Goal: Transaction & Acquisition: Purchase product/service

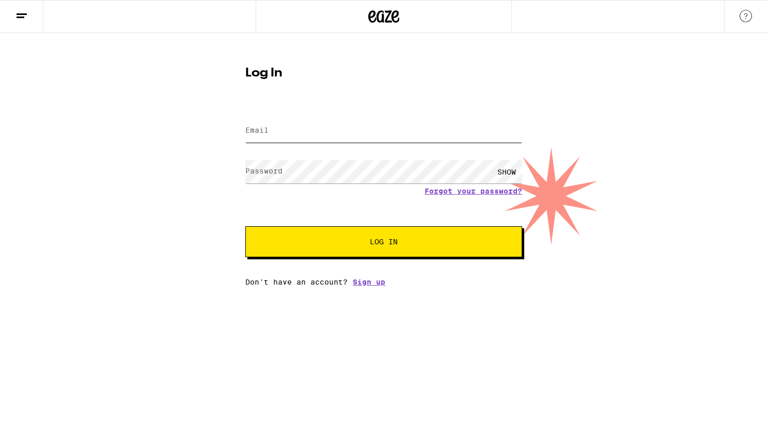
type input "[EMAIL_ADDRESS][DOMAIN_NAME]"
click at [314, 247] on button "Log In" at bounding box center [383, 241] width 277 height 31
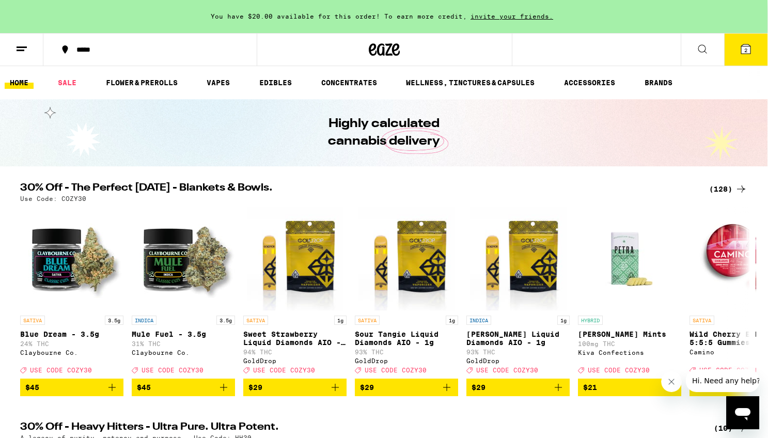
click at [20, 47] on line at bounding box center [22, 47] width 10 height 0
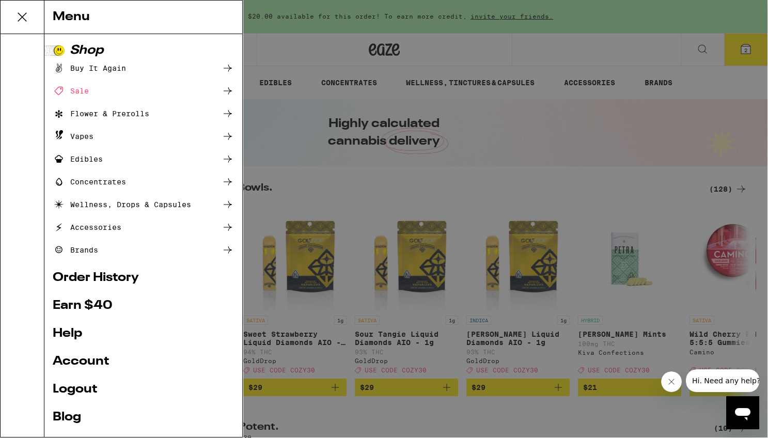
click at [101, 277] on link "Order History" at bounding box center [143, 278] width 181 height 12
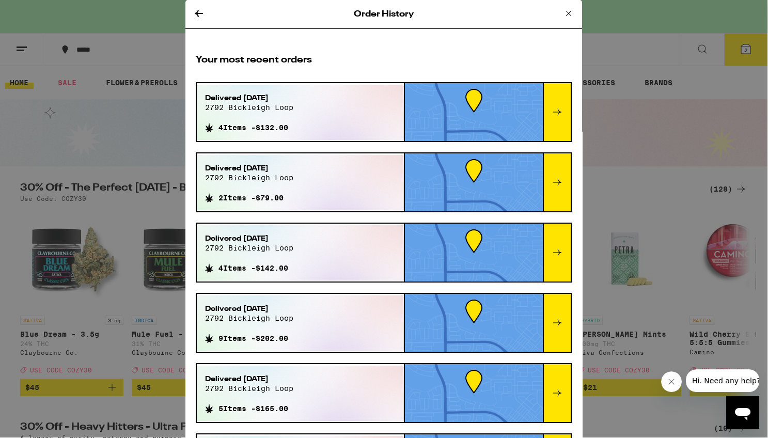
click at [558, 111] on icon at bounding box center [557, 111] width 8 height 7
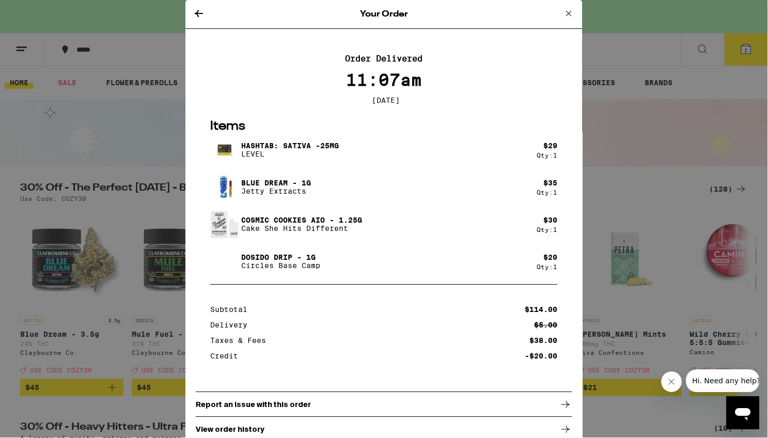
drag, startPoint x: 569, startPoint y: 13, endPoint x: 565, endPoint y: 23, distance: 10.7
click at [569, 13] on icon at bounding box center [568, 13] width 5 height 5
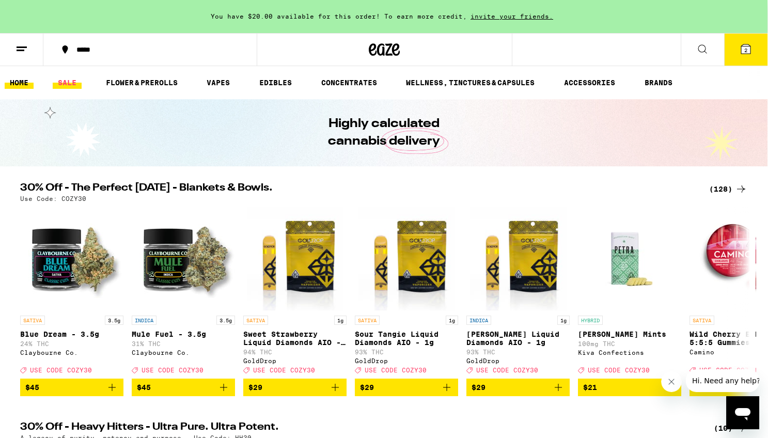
click at [65, 76] on link "SALE" at bounding box center [67, 82] width 29 height 12
click at [67, 81] on link "SALE" at bounding box center [67, 82] width 29 height 12
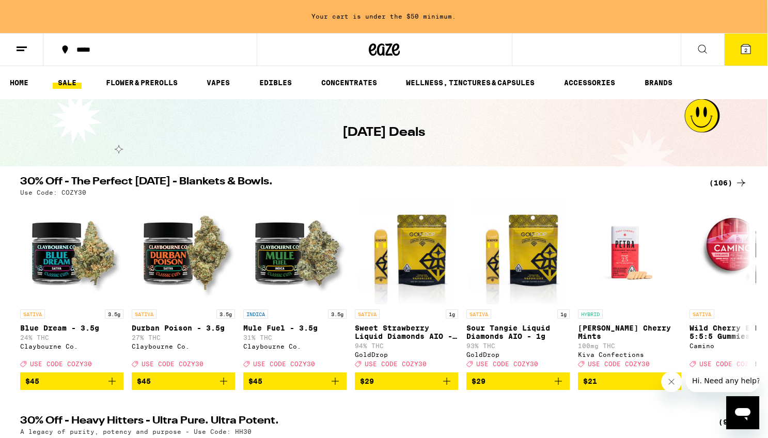
click at [723, 181] on div "(106)" at bounding box center [728, 183] width 38 height 12
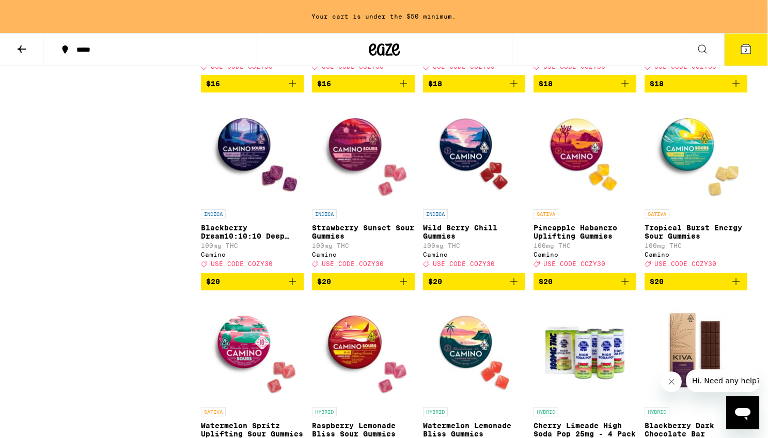
scroll to position [1859, 0]
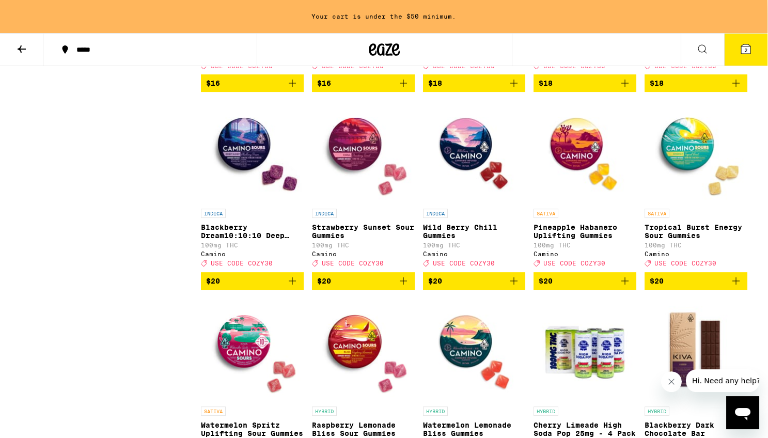
click at [513, 287] on icon "Add to bag" at bounding box center [514, 281] width 12 height 12
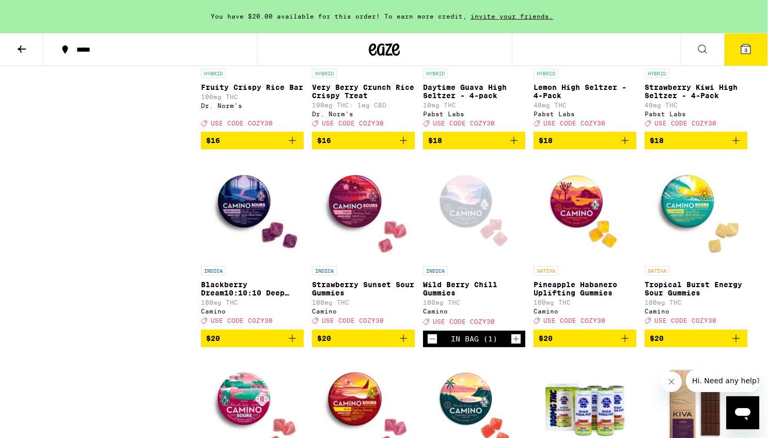
scroll to position [1805, 0]
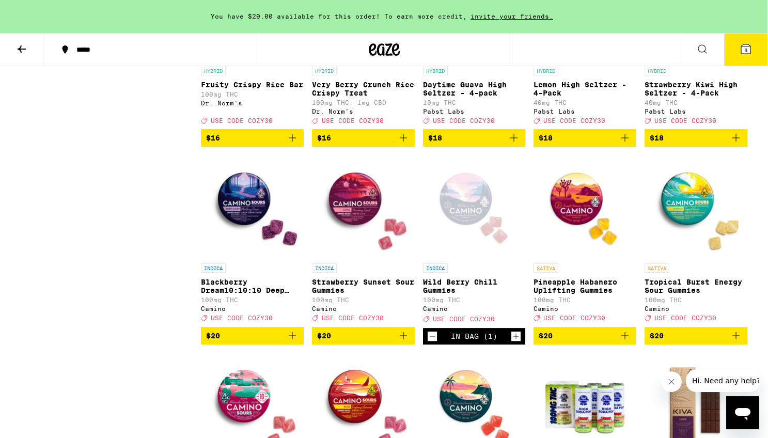
click at [628, 342] on icon "Add to bag" at bounding box center [625, 336] width 12 height 12
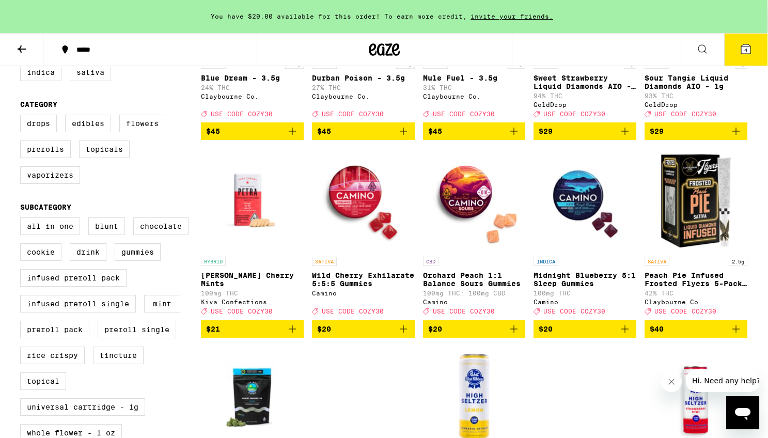
scroll to position [227, 0]
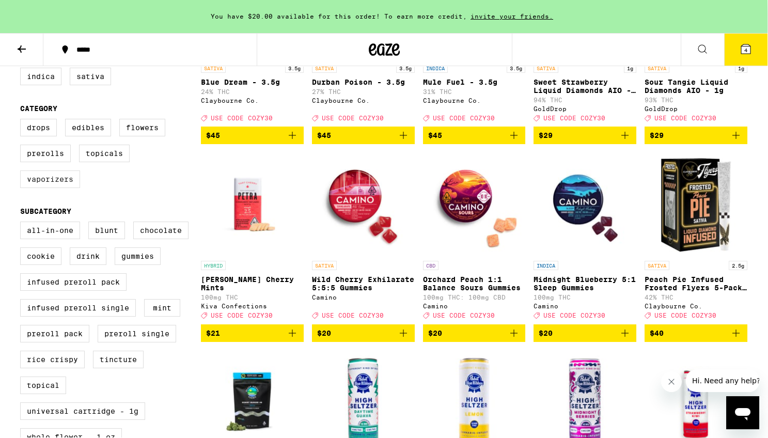
click at [41, 186] on label "Vaporizers" at bounding box center [50, 179] width 60 height 18
click at [23, 121] on input "Vaporizers" at bounding box center [22, 120] width 1 height 1
checkbox input "true"
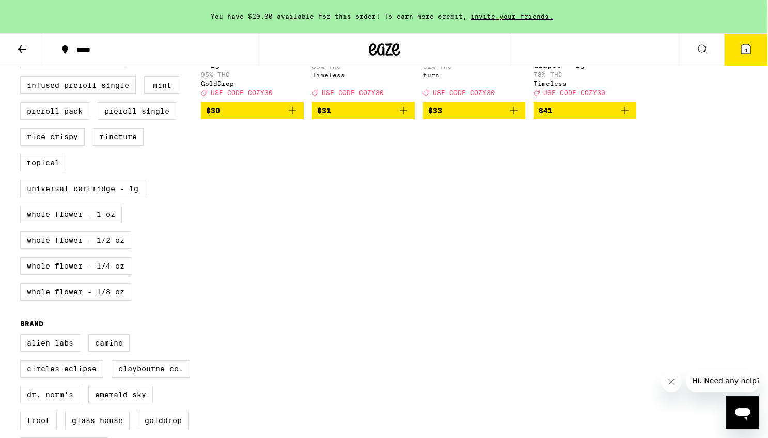
scroll to position [451, 0]
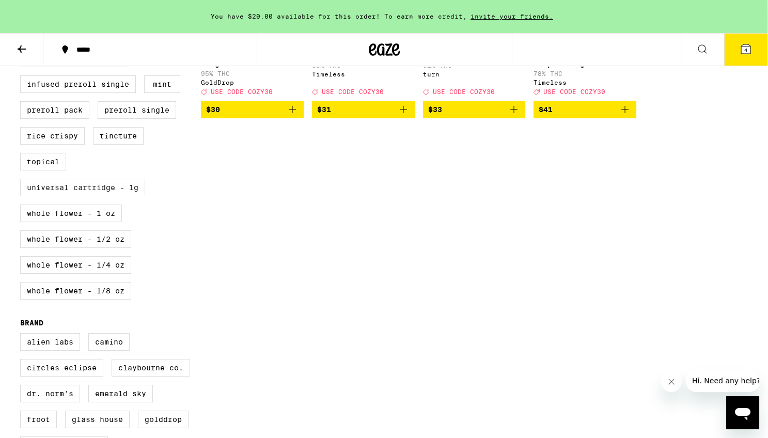
click at [55, 196] on label "Universal Cartridge - 1g" at bounding box center [82, 188] width 125 height 18
click at [23, 0] on input "Universal Cartridge - 1g" at bounding box center [22, -1] width 1 height 1
checkbox input "true"
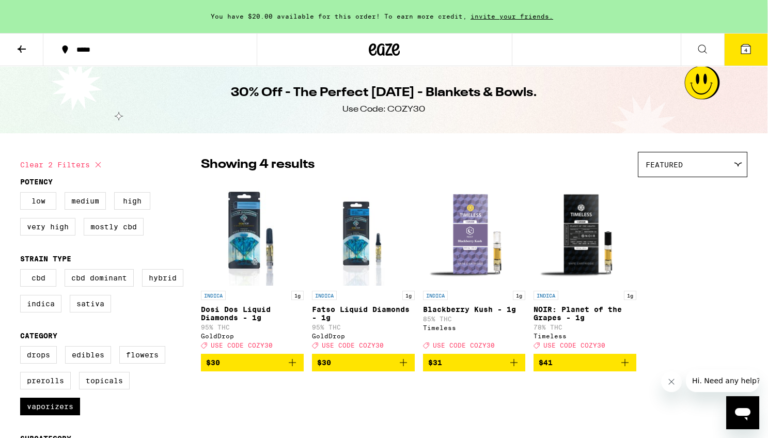
click at [67, 162] on button "Clear 2 filters" at bounding box center [62, 165] width 84 height 26
checkbox input "false"
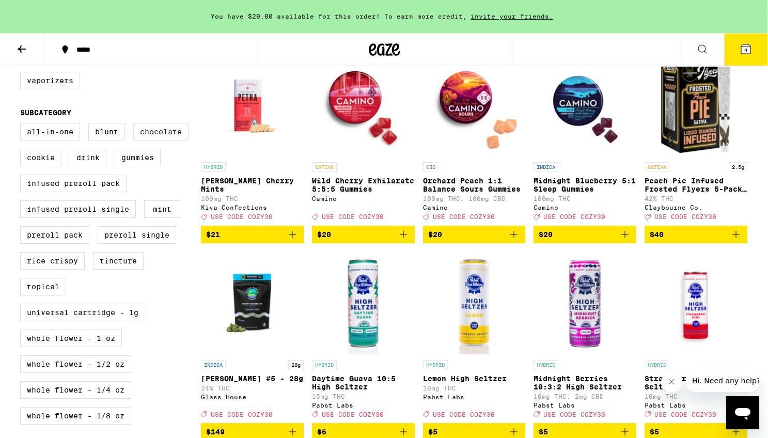
scroll to position [327, 0]
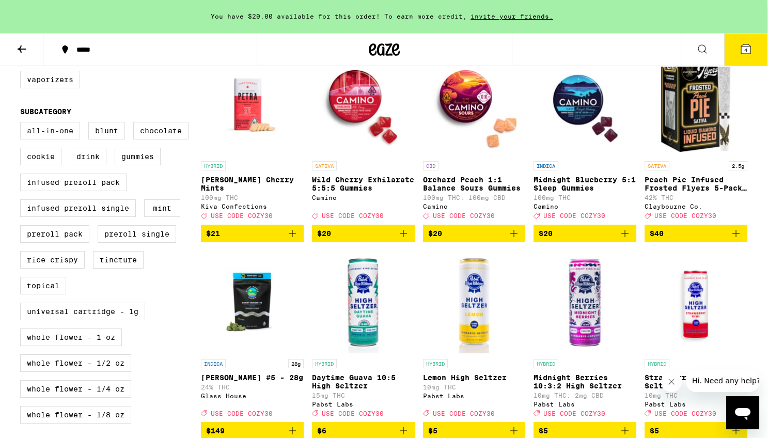
click at [48, 139] on label "All-In-One" at bounding box center [50, 131] width 60 height 18
click at [23, 124] on input "All-In-One" at bounding box center [22, 123] width 1 height 1
checkbox input "true"
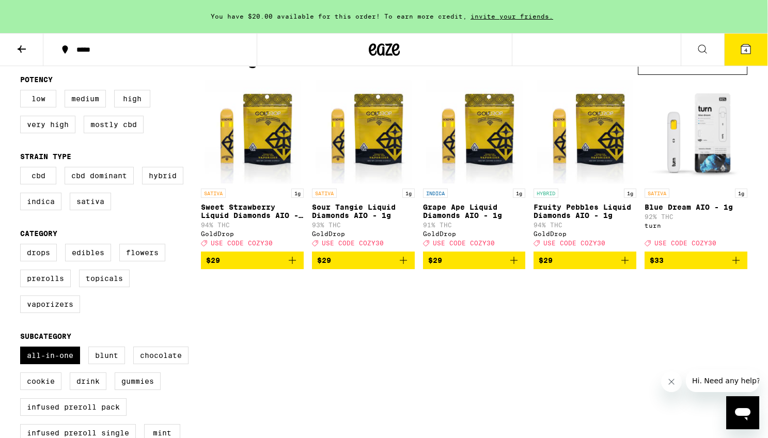
scroll to position [133, 0]
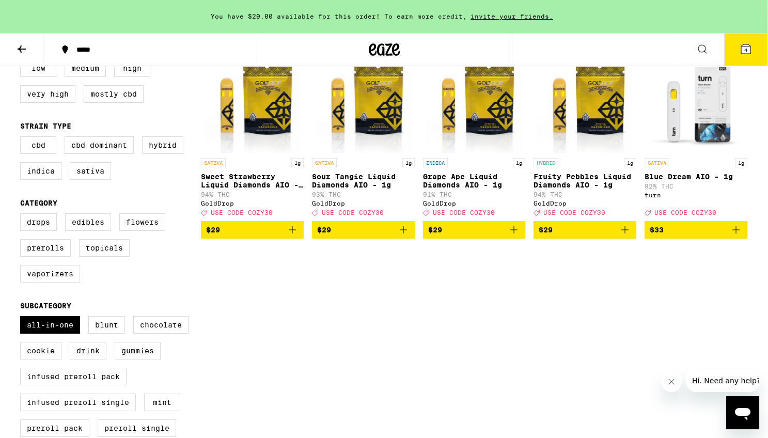
click at [736, 236] on icon "Add to bag" at bounding box center [736, 230] width 12 height 12
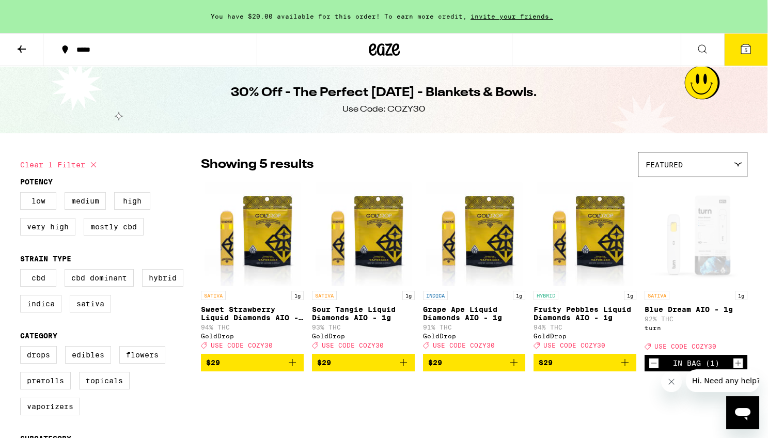
scroll to position [0, 0]
click at [21, 47] on icon at bounding box center [22, 48] width 8 height 7
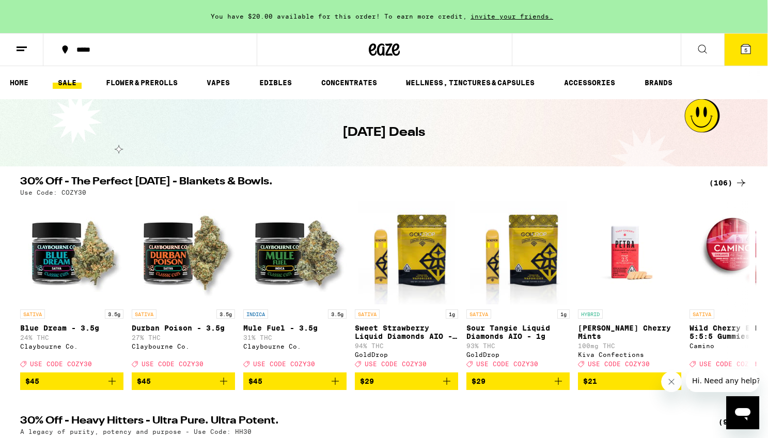
click at [703, 48] on icon at bounding box center [702, 49] width 12 height 12
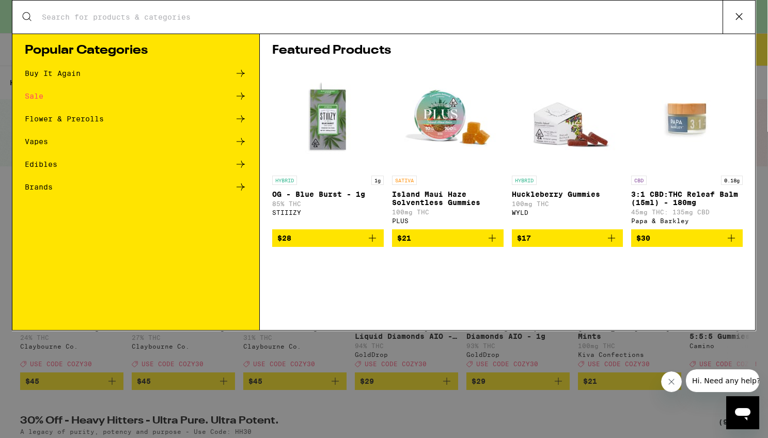
click at [48, 72] on div "Buy It Again" at bounding box center [53, 73] width 56 height 7
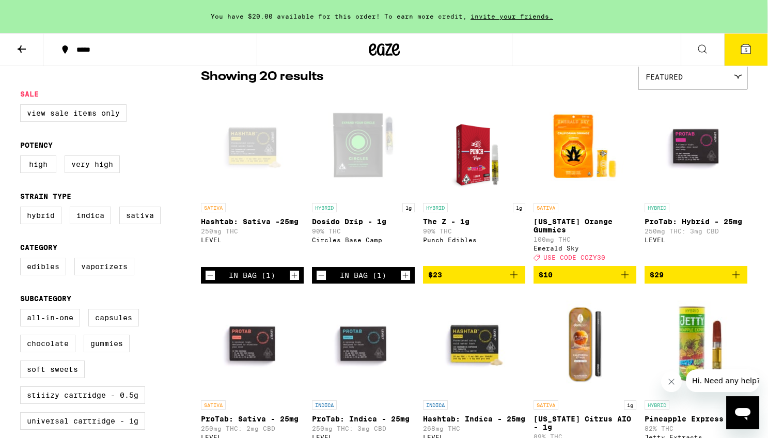
scroll to position [88, 0]
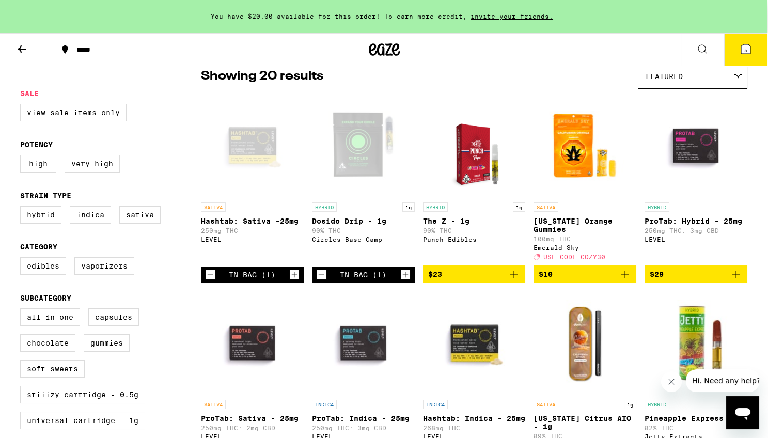
click at [320, 281] on icon "Decrement" at bounding box center [321, 275] width 9 height 12
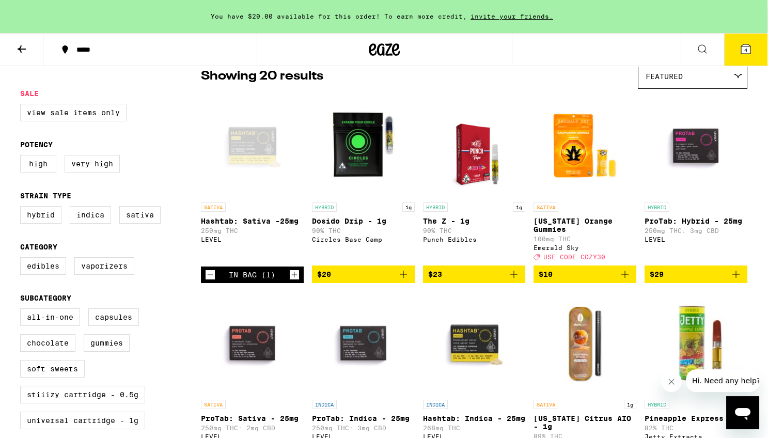
click at [208, 281] on icon "Decrement" at bounding box center [210, 275] width 9 height 12
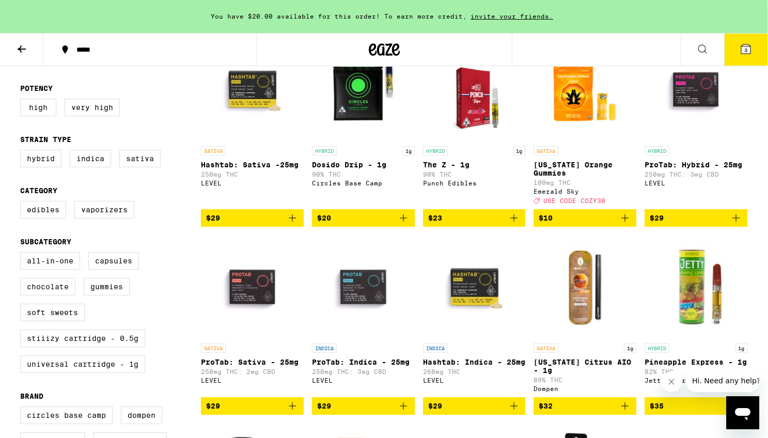
scroll to position [147, 0]
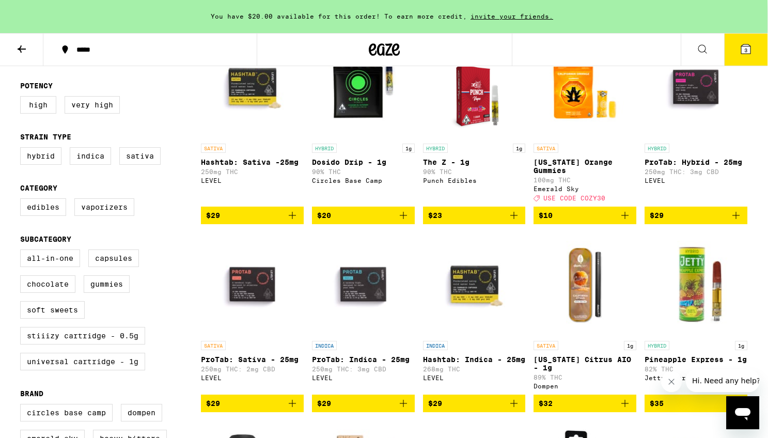
click at [293, 222] on icon "Add to bag" at bounding box center [292, 215] width 12 height 12
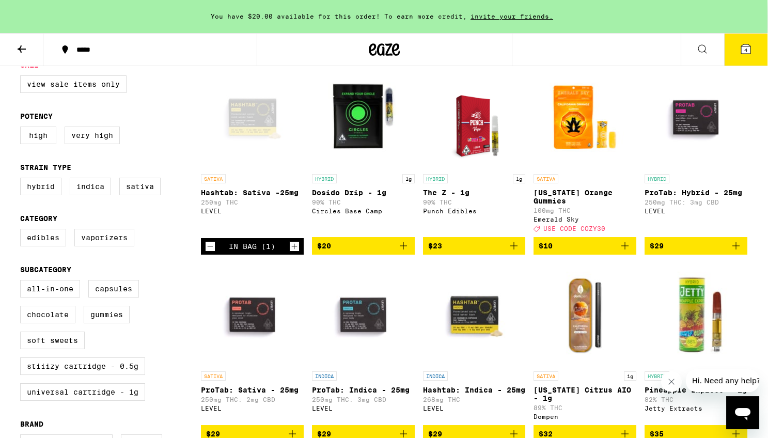
scroll to position [123, 0]
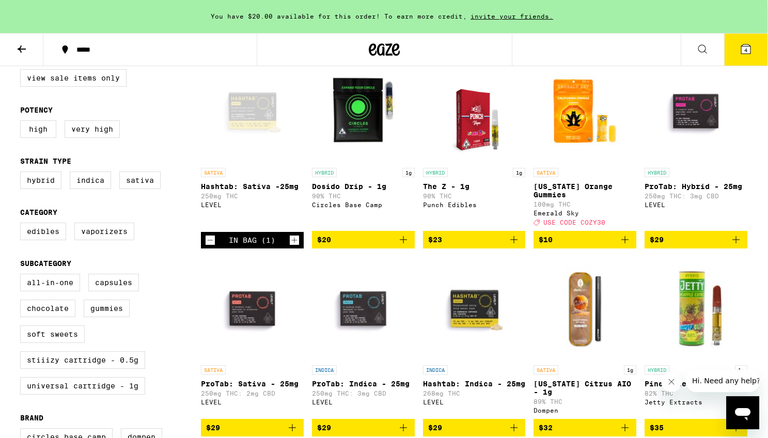
click at [735, 246] on icon "Add to bag" at bounding box center [736, 240] width 12 height 12
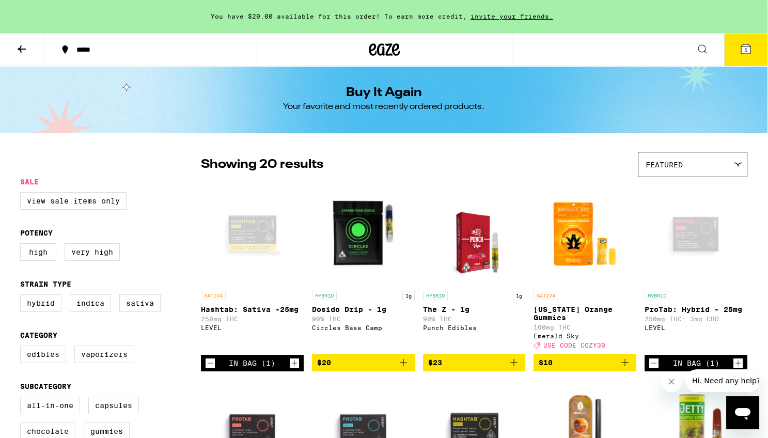
scroll to position [0, 0]
click at [747, 44] on icon at bounding box center [745, 48] width 9 height 9
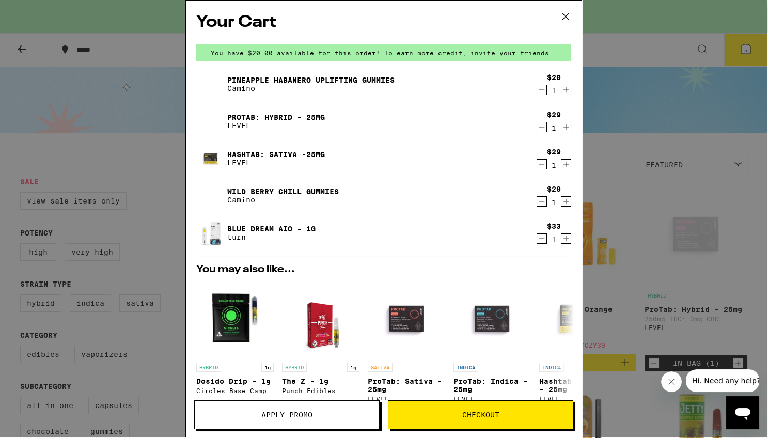
click at [565, 14] on icon at bounding box center [566, 16] width 6 height 6
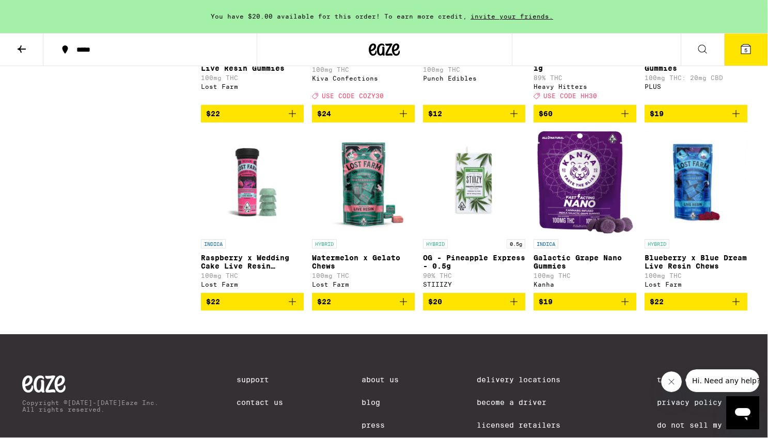
scroll to position [635, 0]
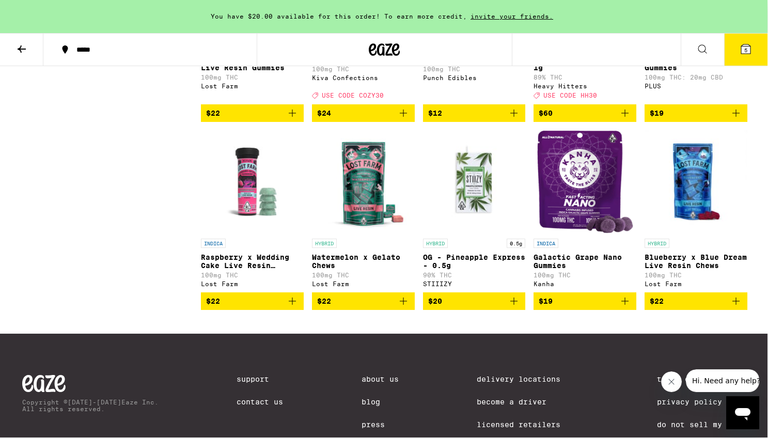
click at [748, 45] on icon at bounding box center [745, 48] width 9 height 9
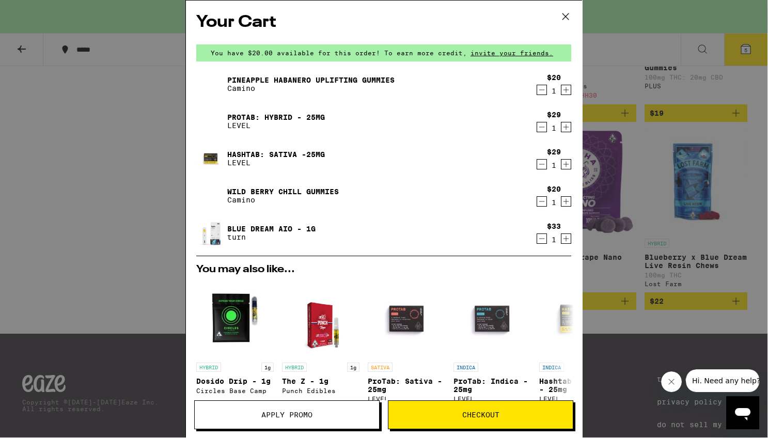
click at [307, 413] on span "Apply Promo" at bounding box center [286, 414] width 51 height 7
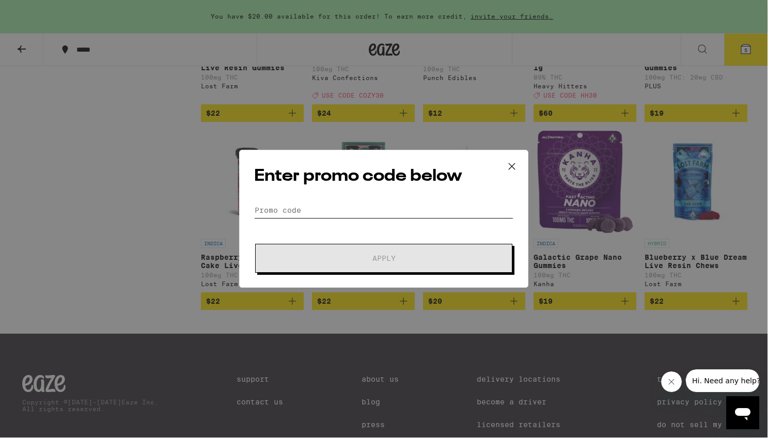
click at [305, 210] on input "Promo Code" at bounding box center [383, 210] width 259 height 15
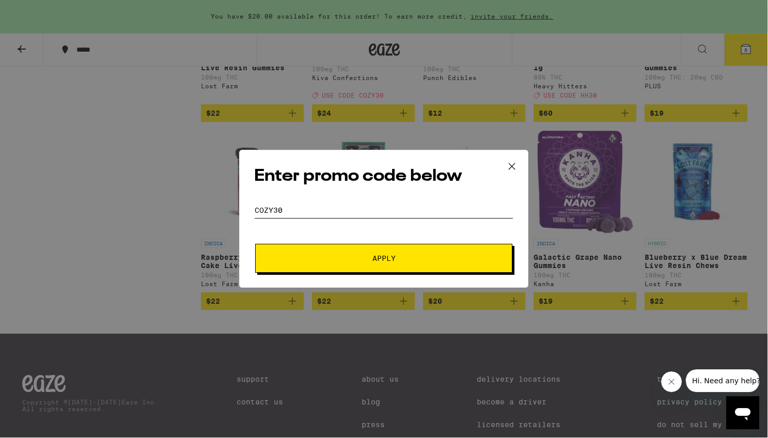
type input "COZY30"
click at [363, 253] on button "Apply" at bounding box center [383, 258] width 257 height 29
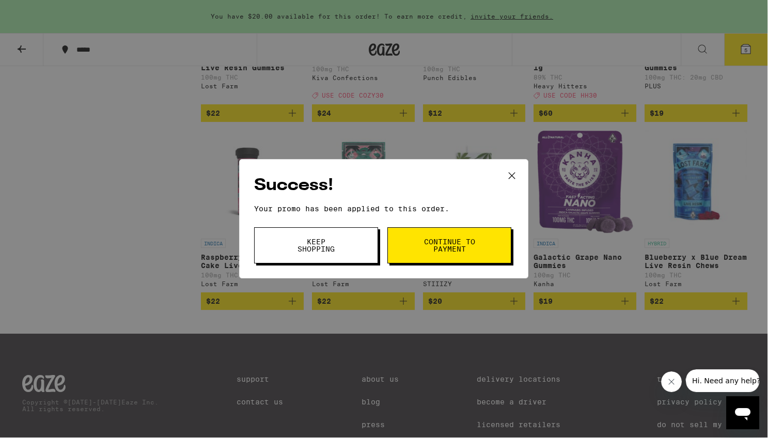
click at [445, 244] on span "Continue to payment" at bounding box center [449, 245] width 53 height 14
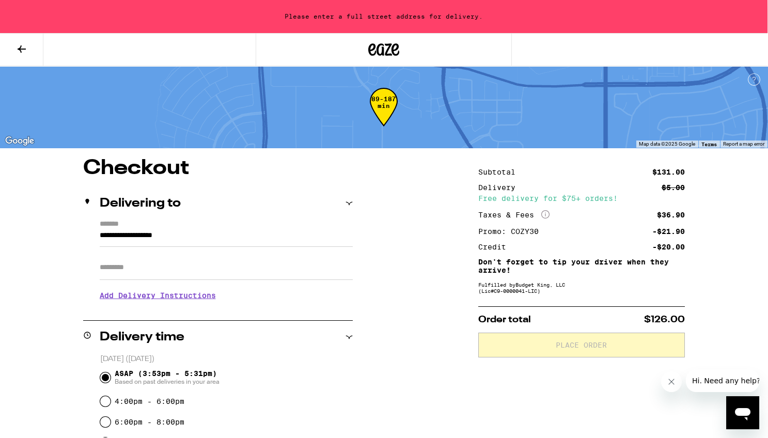
click at [22, 46] on icon at bounding box center [21, 49] width 12 height 12
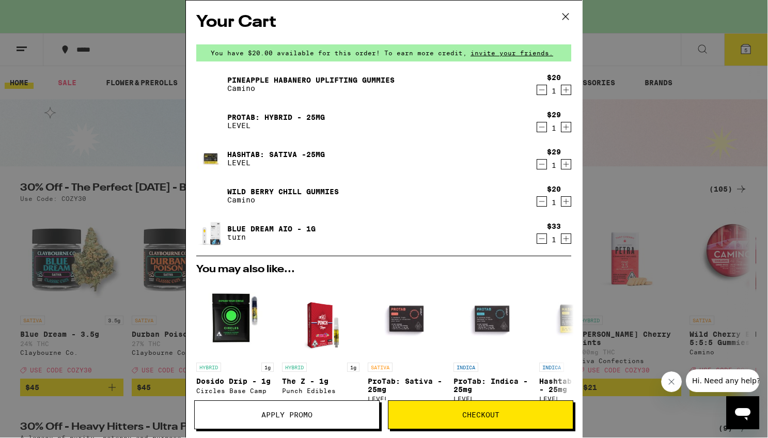
click at [544, 237] on icon "Decrement" at bounding box center [541, 238] width 9 height 12
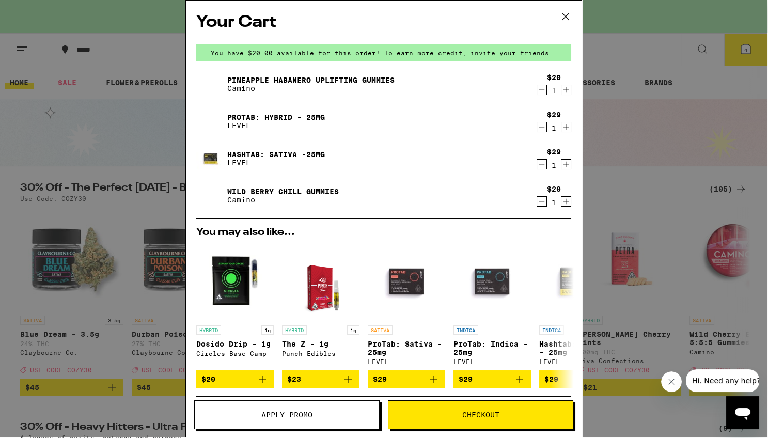
click at [542, 201] on icon "Decrement" at bounding box center [541, 201] width 9 height 12
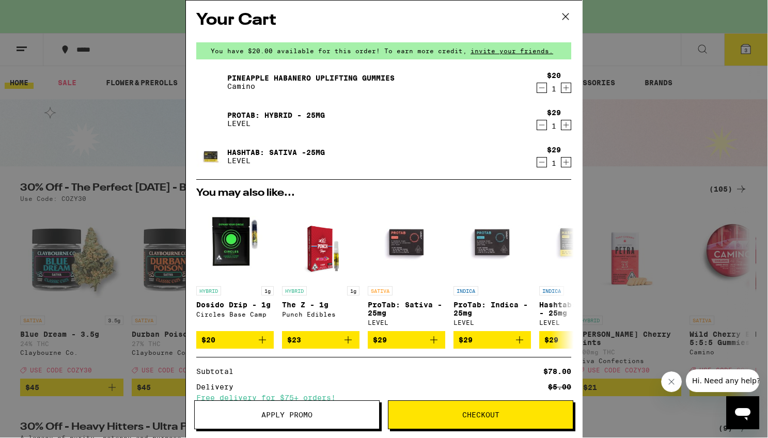
click at [545, 88] on icon "Decrement" at bounding box center [541, 88] width 9 height 12
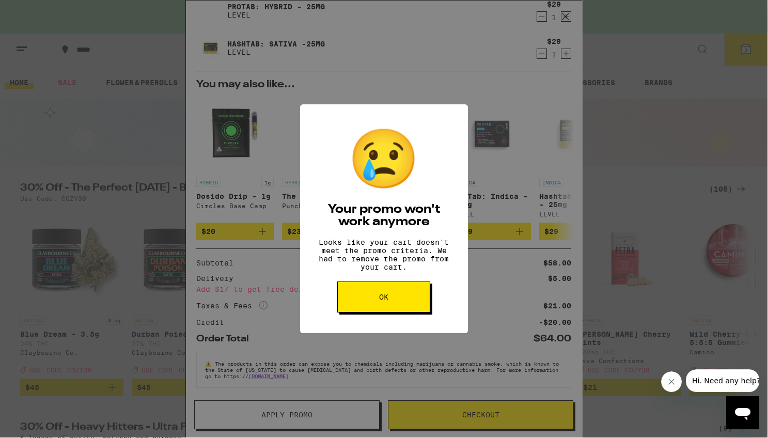
scroll to position [93, 0]
click at [385, 300] on span "OK" at bounding box center [383, 296] width 9 height 7
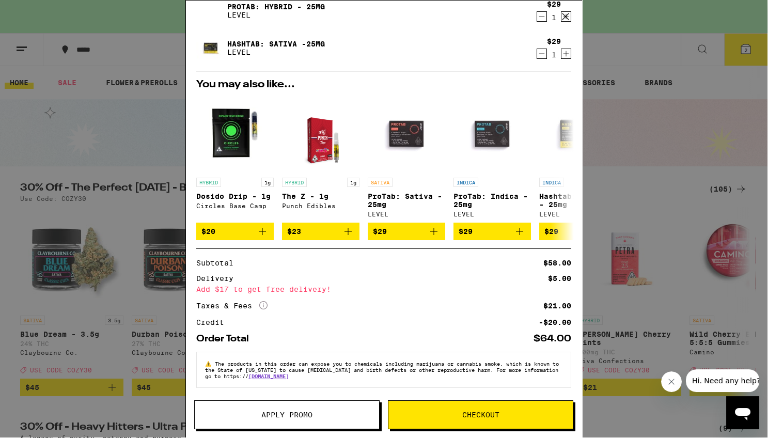
click at [478, 414] on span "Checkout" at bounding box center [480, 414] width 37 height 7
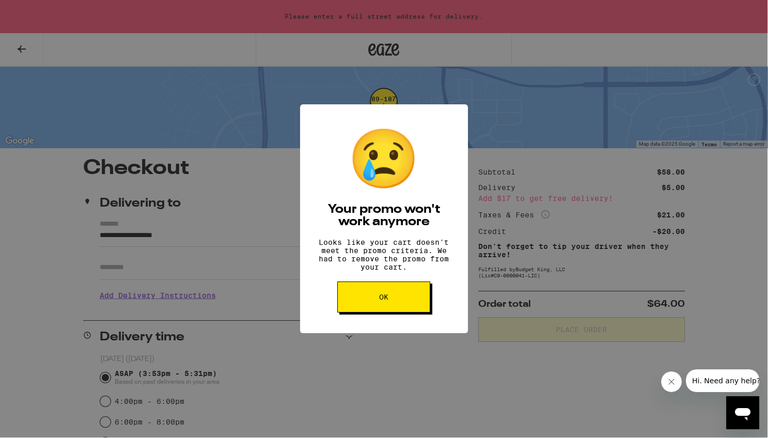
click at [382, 299] on span "OK" at bounding box center [383, 296] width 9 height 7
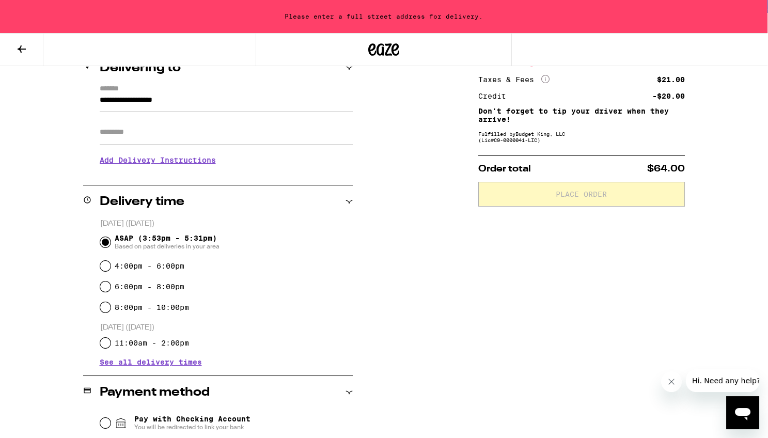
scroll to position [134, 0]
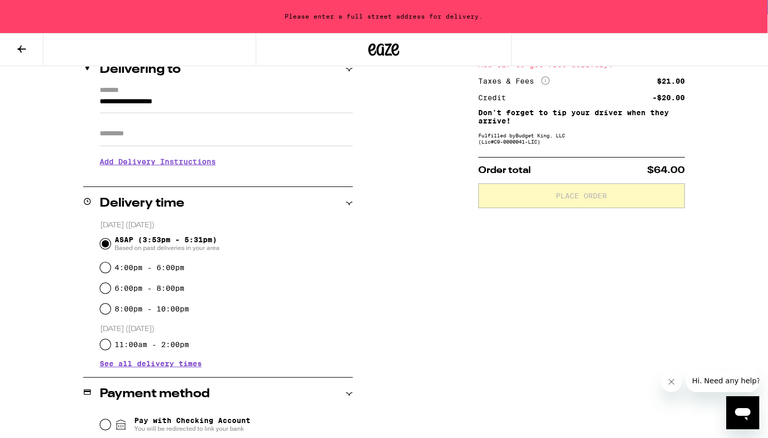
click at [106, 244] on input "ASAP (3:53pm - 5:31pm) Based on past deliveries in your area" at bounding box center [105, 244] width 10 height 10
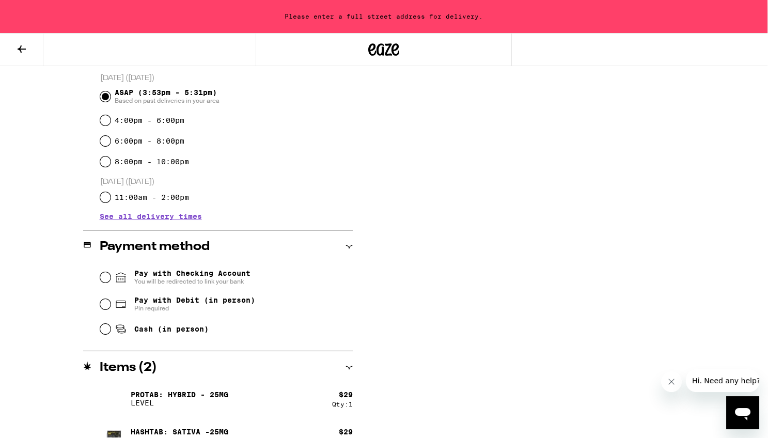
scroll to position [282, 0]
click at [108, 329] on input "Cash (in person)" at bounding box center [105, 328] width 10 height 10
radio input "true"
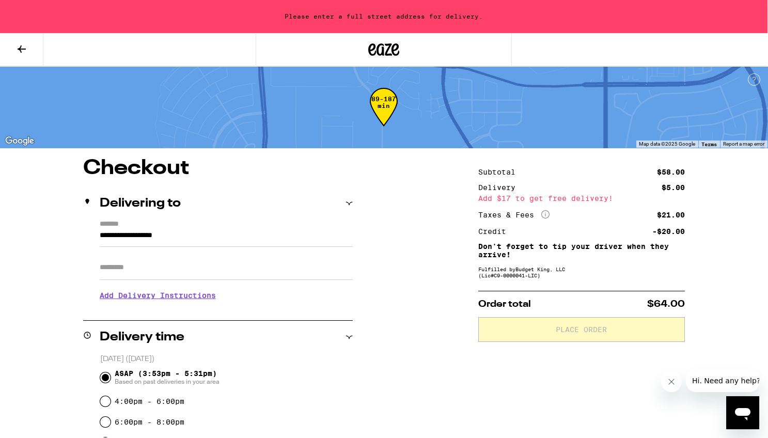
scroll to position [0, 0]
click at [98, 235] on div "**********" at bounding box center [218, 264] width 270 height 89
click at [101, 236] on input "**********" at bounding box center [226, 238] width 253 height 18
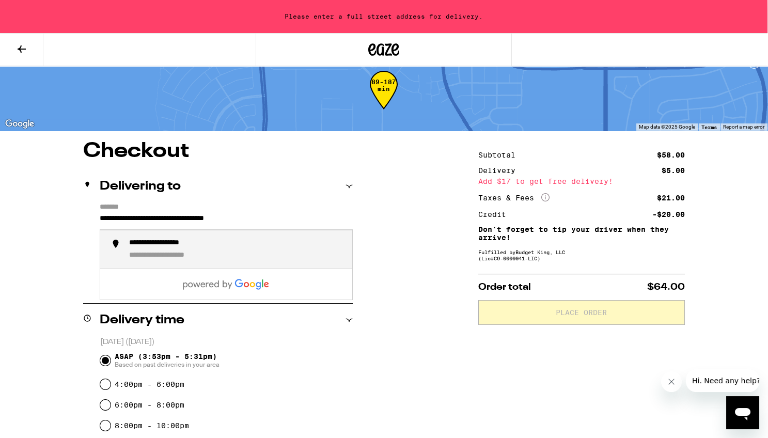
scroll to position [17, 0]
click at [176, 246] on div "**********" at bounding box center [173, 243] width 89 height 9
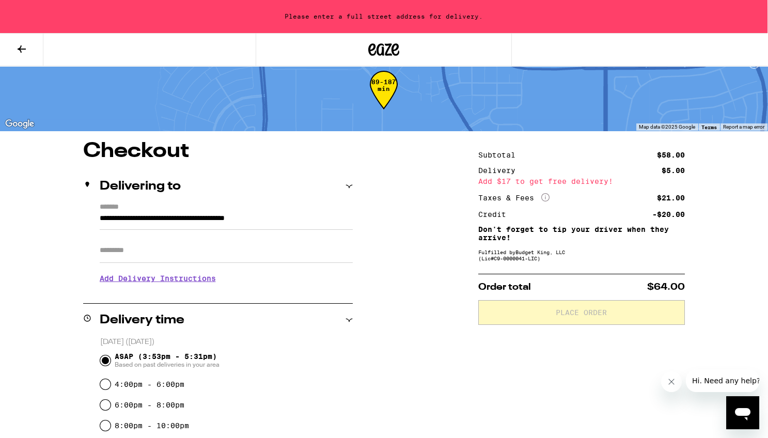
type input "**********"
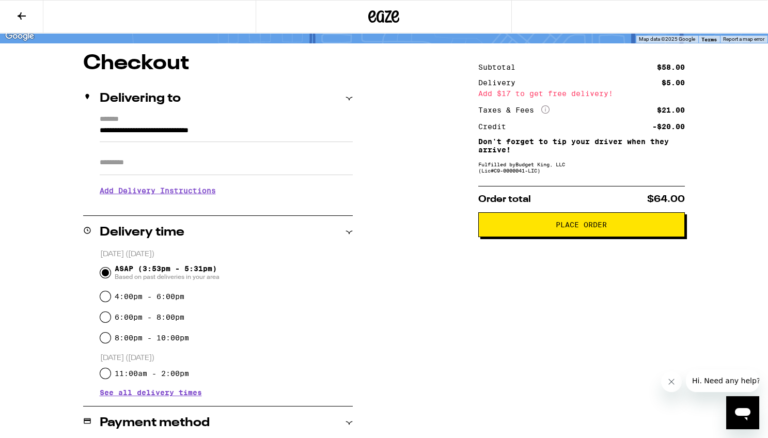
scroll to position [71, 0]
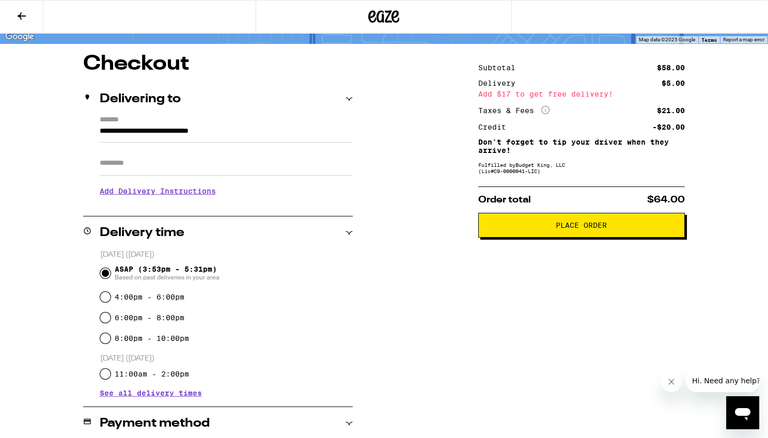
click at [564, 229] on span "Place Order" at bounding box center [581, 225] width 51 height 7
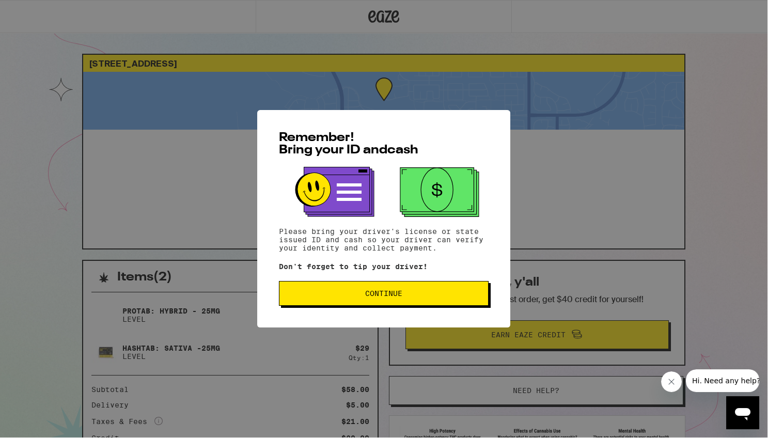
click at [393, 291] on span "Continue" at bounding box center [383, 293] width 37 height 7
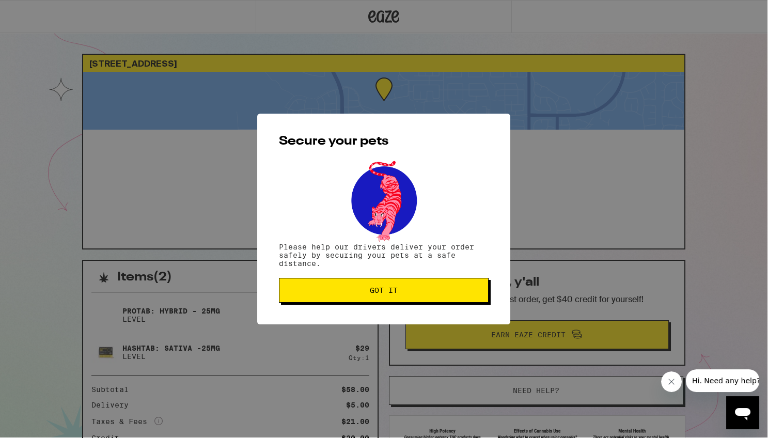
click at [384, 290] on span "Got it" at bounding box center [384, 290] width 28 height 7
